Goal: Information Seeking & Learning: Learn about a topic

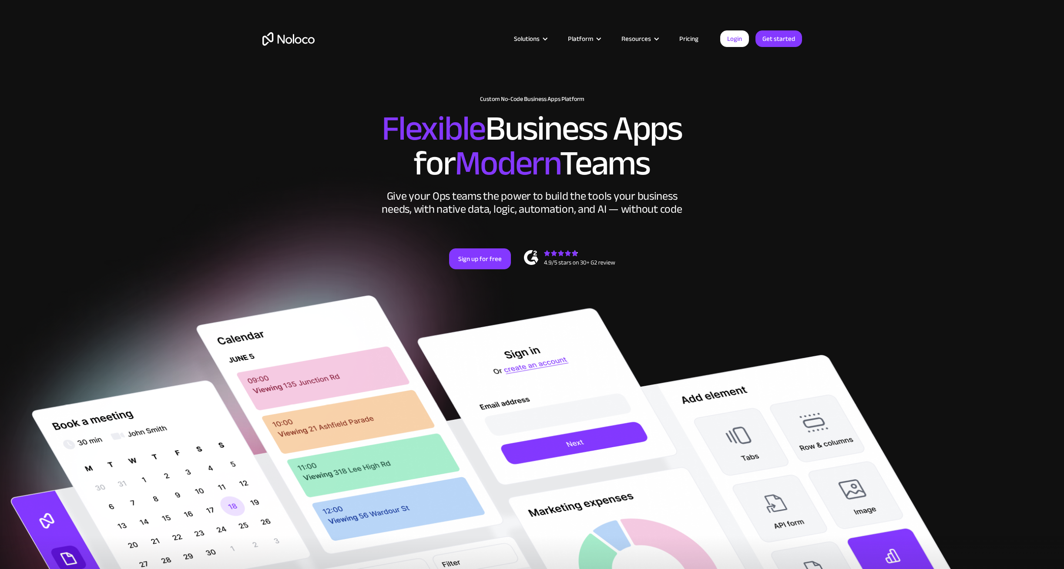
click at [687, 37] on link "Pricing" at bounding box center [689, 38] width 41 height 11
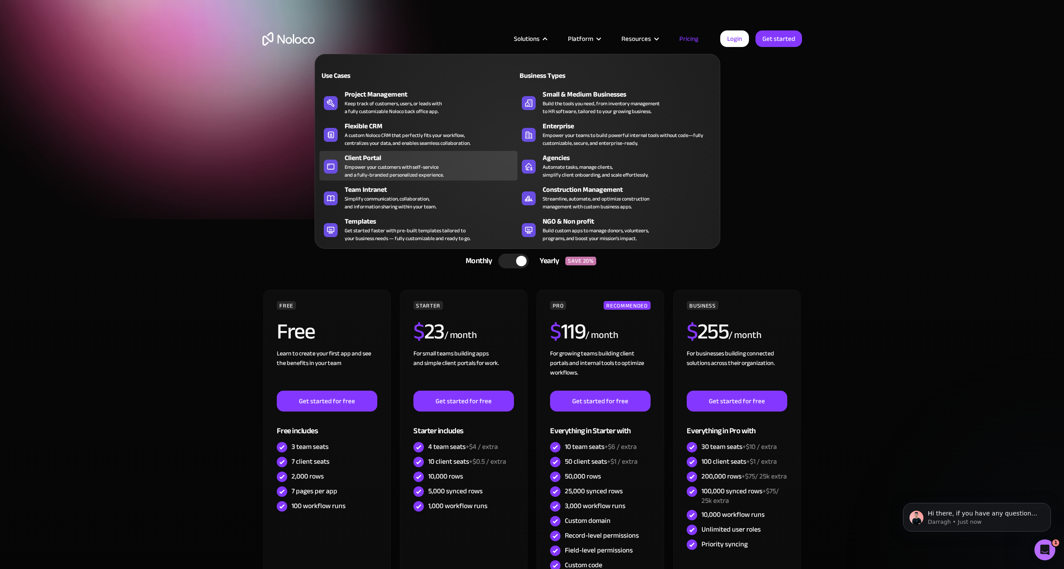
click at [401, 169] on div "Empower your customers with self-service and a fully-branded personalized exper…" at bounding box center [394, 171] width 99 height 16
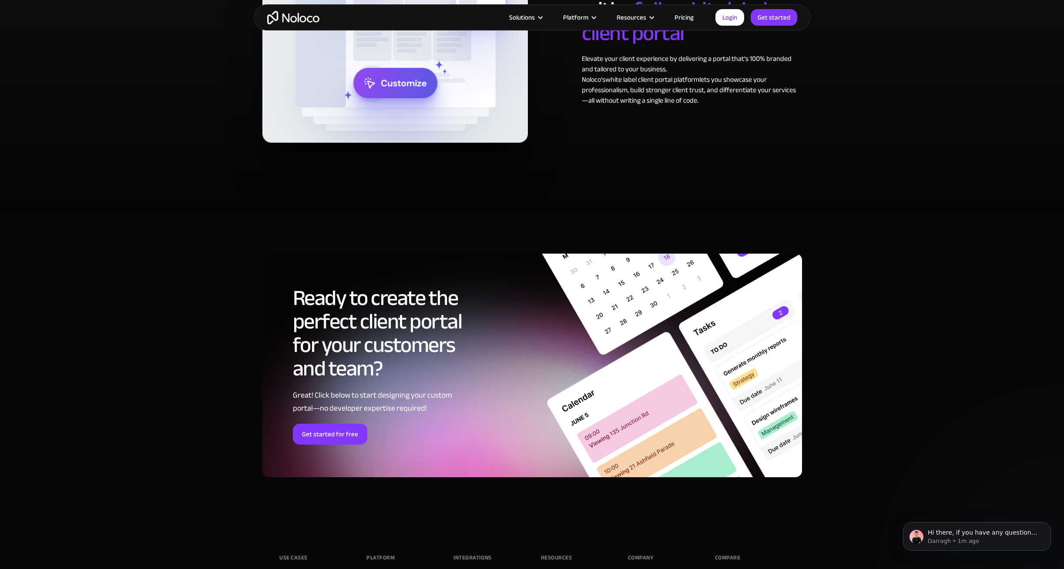
scroll to position [4686, 0]
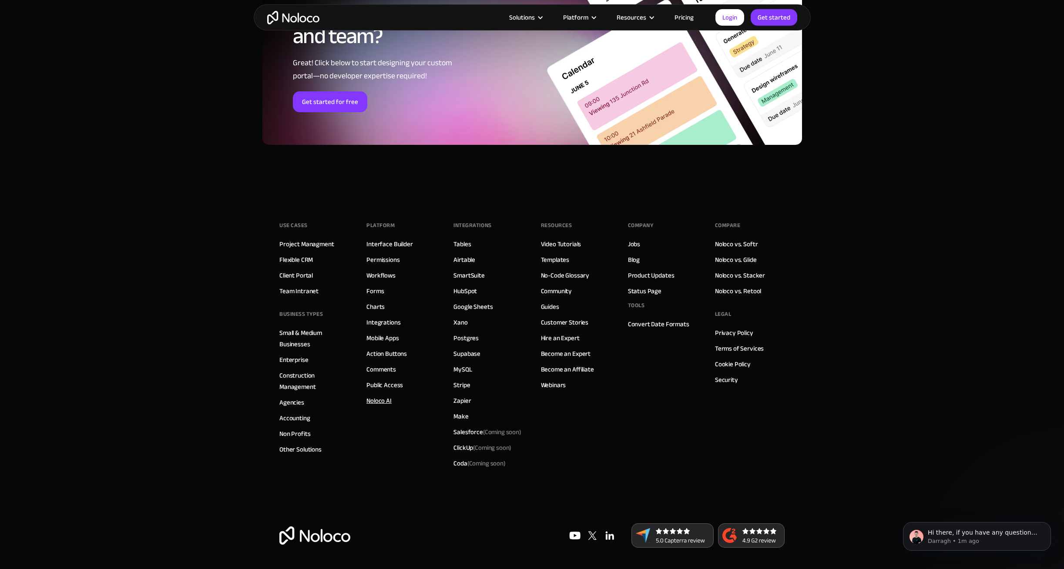
click at [389, 399] on link "Noloco AI" at bounding box center [378, 400] width 25 height 11
